Goal: Task Accomplishment & Management: Complete application form

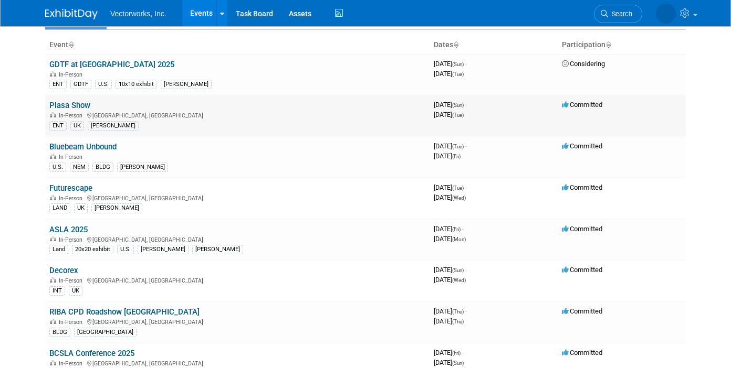
scroll to position [62, 0]
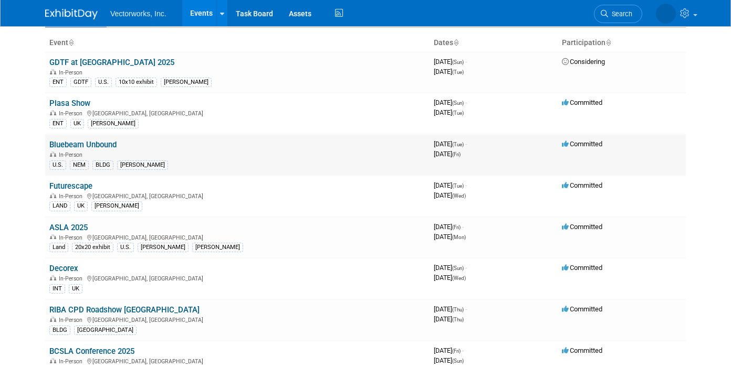
click at [87, 140] on td "Bluebeam Unbound In-Person U.S. NEM BLDG Tania" at bounding box center [237, 154] width 384 height 41
click at [92, 146] on link "Bluebeam Unbound" at bounding box center [82, 144] width 67 height 9
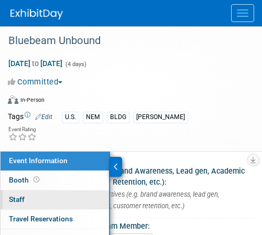
click at [20, 197] on span "Staff 0" at bounding box center [17, 199] width 16 height 8
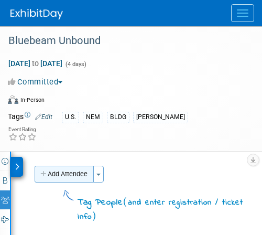
click at [65, 175] on button "Add Attendee" at bounding box center [64, 174] width 59 height 17
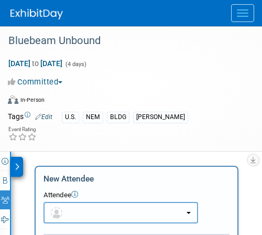
click at [80, 218] on button "button" at bounding box center [121, 213] width 155 height 22
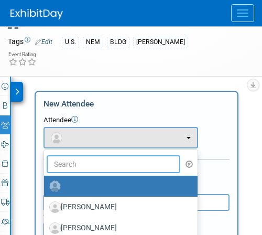
click at [71, 160] on input "text" at bounding box center [114, 164] width 134 height 18
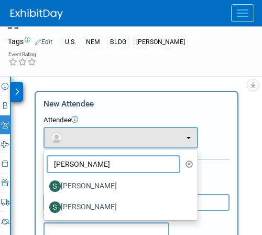
type input "[PERSON_NAME]"
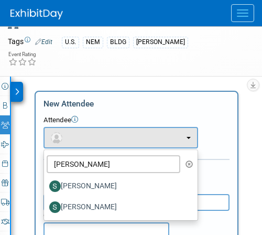
click at [71, 185] on label "Sarah Walker" at bounding box center [118, 186] width 138 height 17
click at [46, 185] on input "Sarah Walker" at bounding box center [42, 185] width 7 height 7
select select "8e470901-ecf8-4bce-b40c-528868dea0f2"
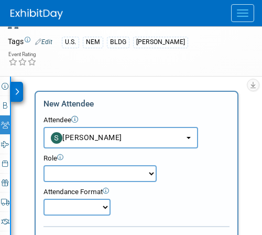
click at [71, 175] on select "Demonstrator Host Partner Relations Planner Presenter Press Management Sales Re…" at bounding box center [100, 173] width 113 height 17
select select "8"
click at [44, 165] on select "Demonstrator Host Partner Relations Planner Presenter Press Management Sales Re…" at bounding box center [100, 173] width 113 height 17
click at [63, 205] on select "Onsite Remote" at bounding box center [77, 207] width 67 height 17
select select "1"
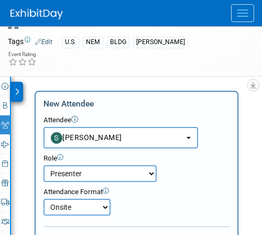
click at [44, 199] on select "Onsite Remote" at bounding box center [77, 207] width 67 height 17
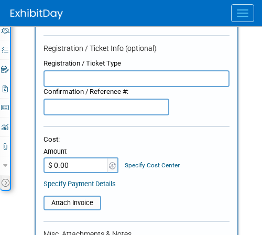
scroll to position [277, 0]
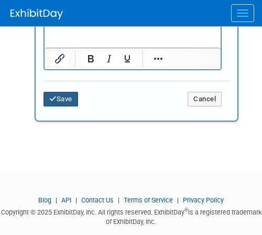
click at [58, 101] on button "Save" at bounding box center [61, 99] width 35 height 15
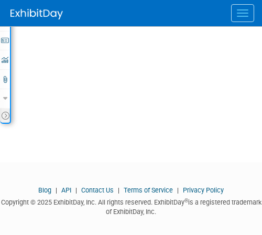
scroll to position [303, 0]
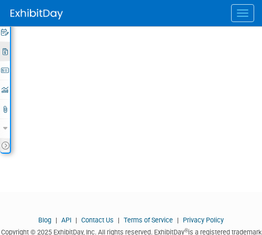
click at [4, 51] on icon at bounding box center [5, 51] width 5 height 7
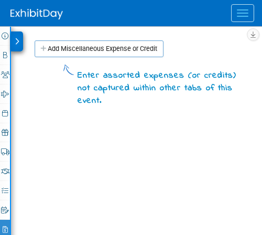
scroll to position [141, 0]
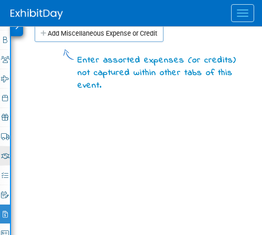
click at [6, 157] on icon at bounding box center [5, 156] width 8 height 7
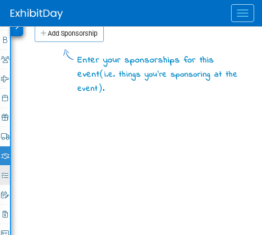
click at [4, 168] on link "0% Tasks 0%" at bounding box center [5, 175] width 10 height 19
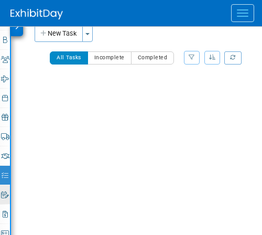
click at [5, 197] on icon at bounding box center [5, 195] width 8 height 7
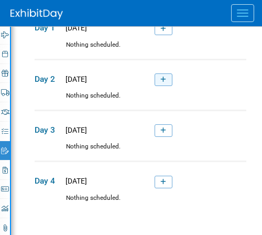
click at [164, 77] on icon at bounding box center [164, 80] width 6 height 6
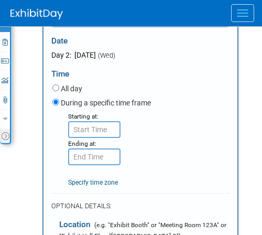
scroll to position [314, 0]
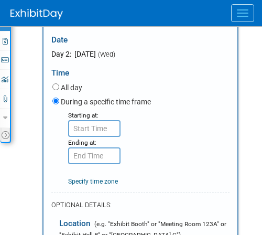
type input "Theater Session: Introduction to Vectorworks"
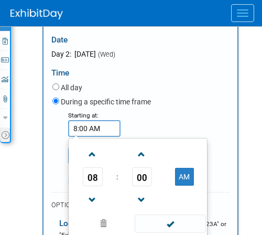
click at [95, 133] on input "8:00 AM" at bounding box center [94, 128] width 52 height 17
click at [96, 170] on span "08" at bounding box center [93, 176] width 20 height 19
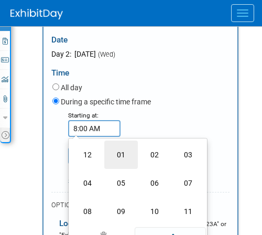
click at [119, 154] on td "01" at bounding box center [121, 155] width 34 height 28
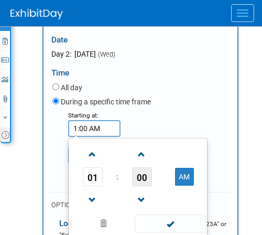
click at [139, 182] on span "00" at bounding box center [142, 176] width 20 height 19
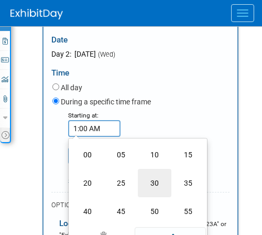
click at [151, 184] on td "30" at bounding box center [155, 183] width 34 height 28
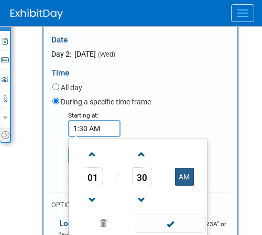
click at [179, 170] on button "AM" at bounding box center [184, 177] width 19 height 18
type input "1:30 PM"
click at [58, 157] on div "Starting at: 1:30 PM 01 : 30 PM 12 01 02 03 04 05 06 07 08 09 10 11 00 05 10 15…" at bounding box center [141, 148] width 193 height 77
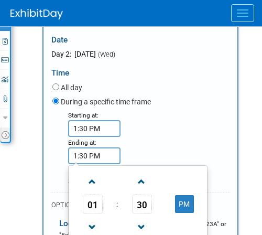
click at [78, 158] on input "1:30 PM" at bounding box center [94, 155] width 52 height 17
click at [93, 202] on span "01" at bounding box center [93, 204] width 20 height 19
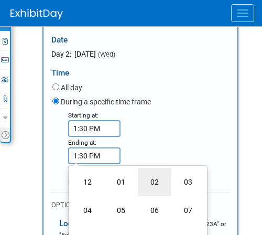
click at [154, 183] on td "02" at bounding box center [155, 182] width 34 height 28
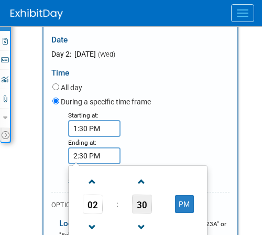
click at [142, 206] on span "30" at bounding box center [142, 204] width 20 height 19
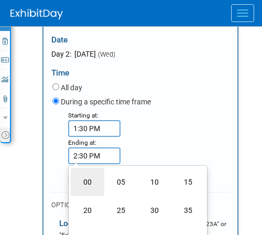
click at [83, 182] on td "00" at bounding box center [88, 182] width 34 height 28
type input "2:00 PM"
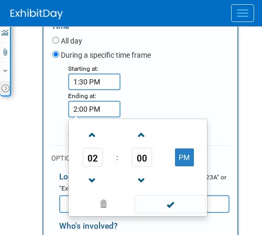
scroll to position [390, 0]
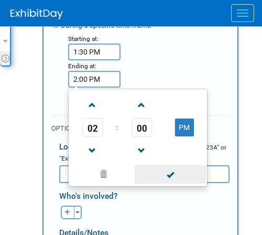
click at [172, 173] on span at bounding box center [170, 174] width 71 height 18
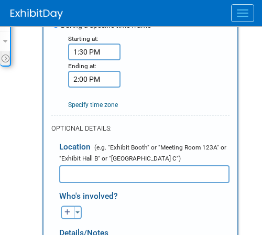
click at [74, 179] on input "text" at bounding box center [144, 174] width 171 height 18
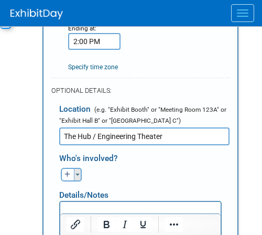
scroll to position [466, 0]
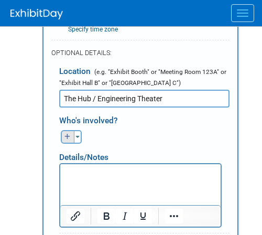
type input "The Hub / Engineering Theater"
click at [68, 137] on icon "button" at bounding box center [68, 137] width 6 height 6
select select
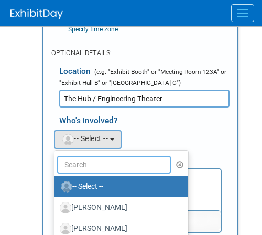
click at [72, 166] on input "text" at bounding box center [114, 165] width 114 height 18
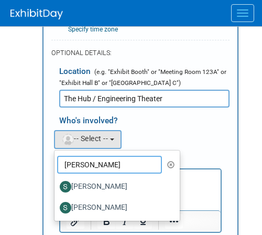
type input "sarah"
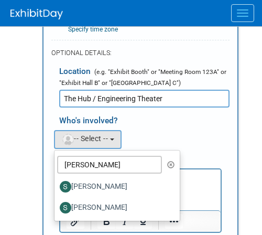
click at [85, 208] on label "Sarah Walker" at bounding box center [115, 207] width 110 height 17
click at [56, 208] on input "Sarah Walker" at bounding box center [52, 206] width 7 height 7
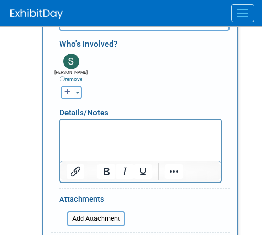
scroll to position [547, 0]
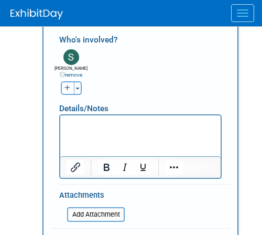
click at [82, 122] on p "Rich Text Area. Press ALT-0 for help." at bounding box center [141, 124] width 149 height 10
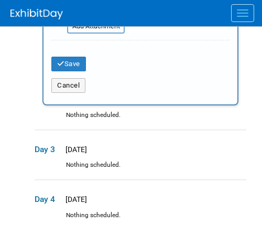
scroll to position [875, 0]
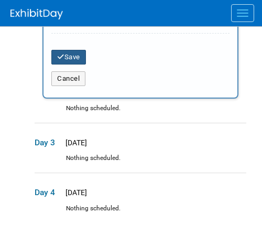
click at [75, 61] on button "Save" at bounding box center [68, 57] width 35 height 15
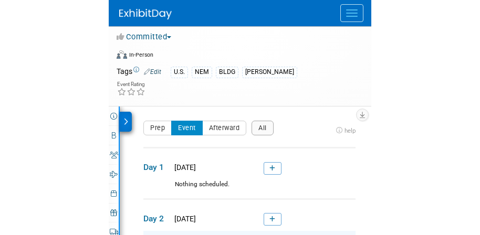
scroll to position [0, 0]
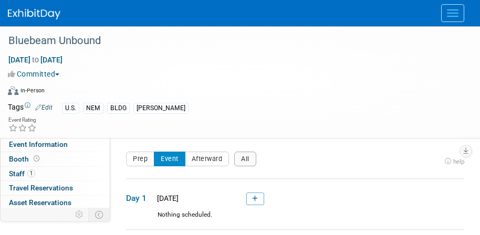
click at [444, 8] on button "Menu" at bounding box center [452, 13] width 23 height 18
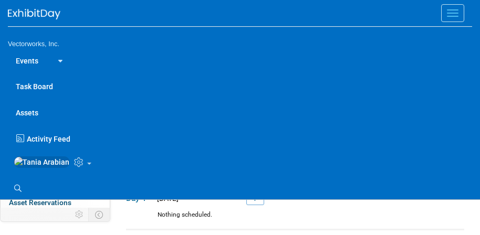
click at [32, 61] on link "Events" at bounding box center [27, 60] width 38 height 26
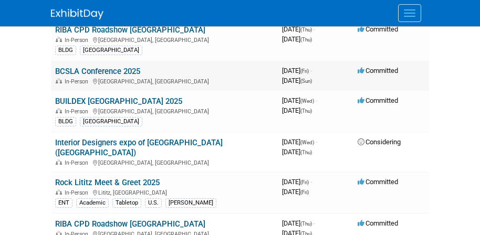
scroll to position [345, 0]
